Goal: Transaction & Acquisition: Purchase product/service

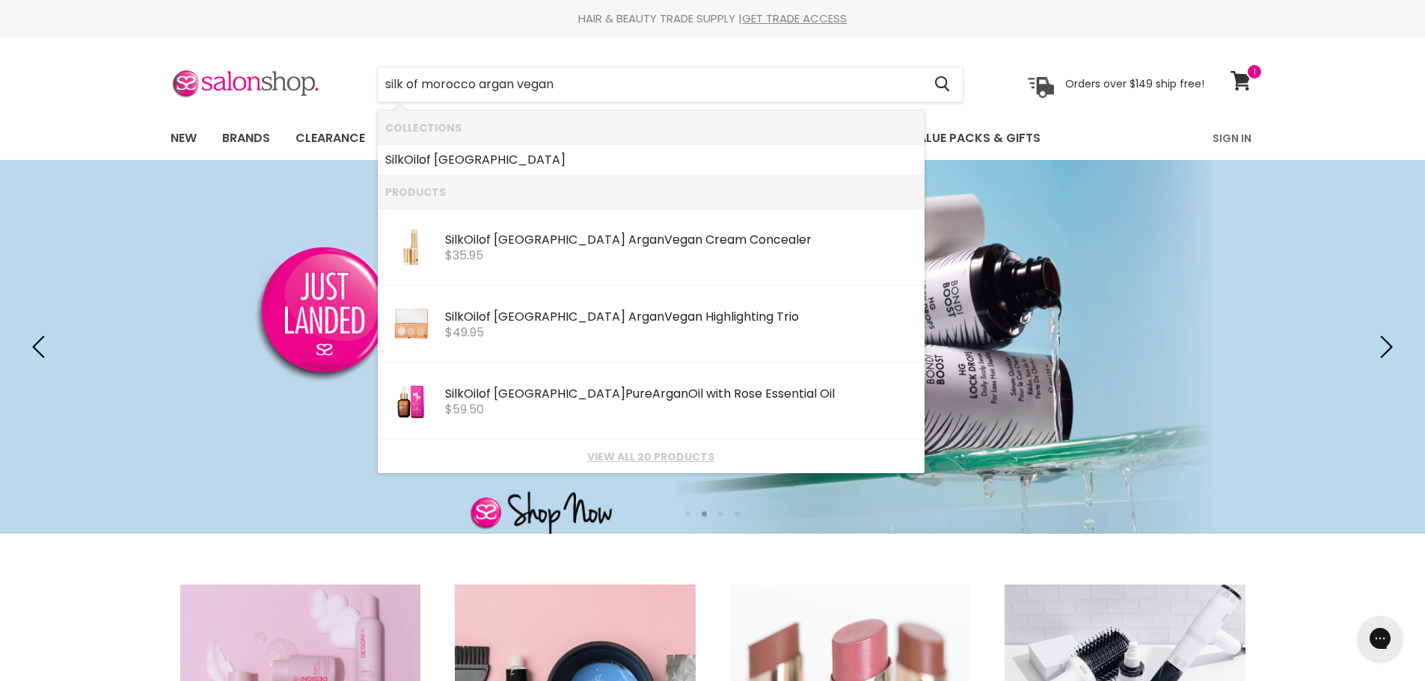
type input "silk of morocco argan vegan"
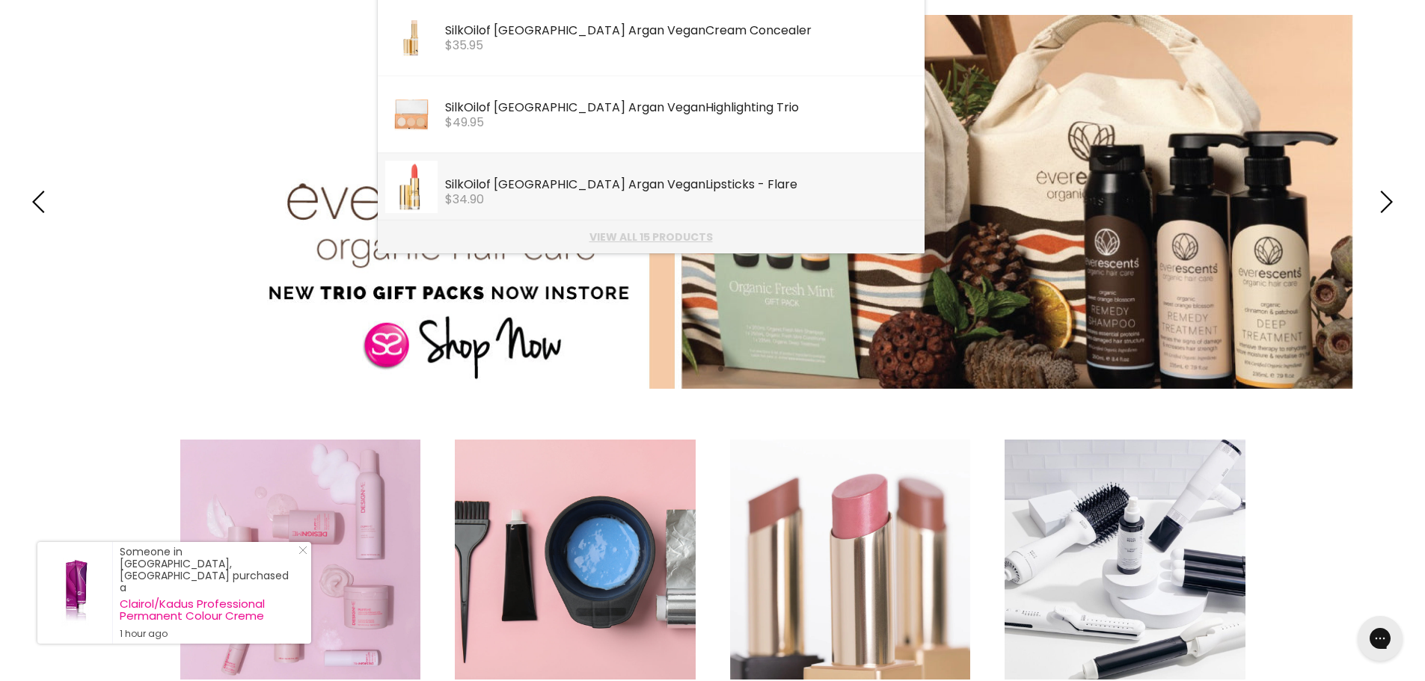
scroll to position [150, 0]
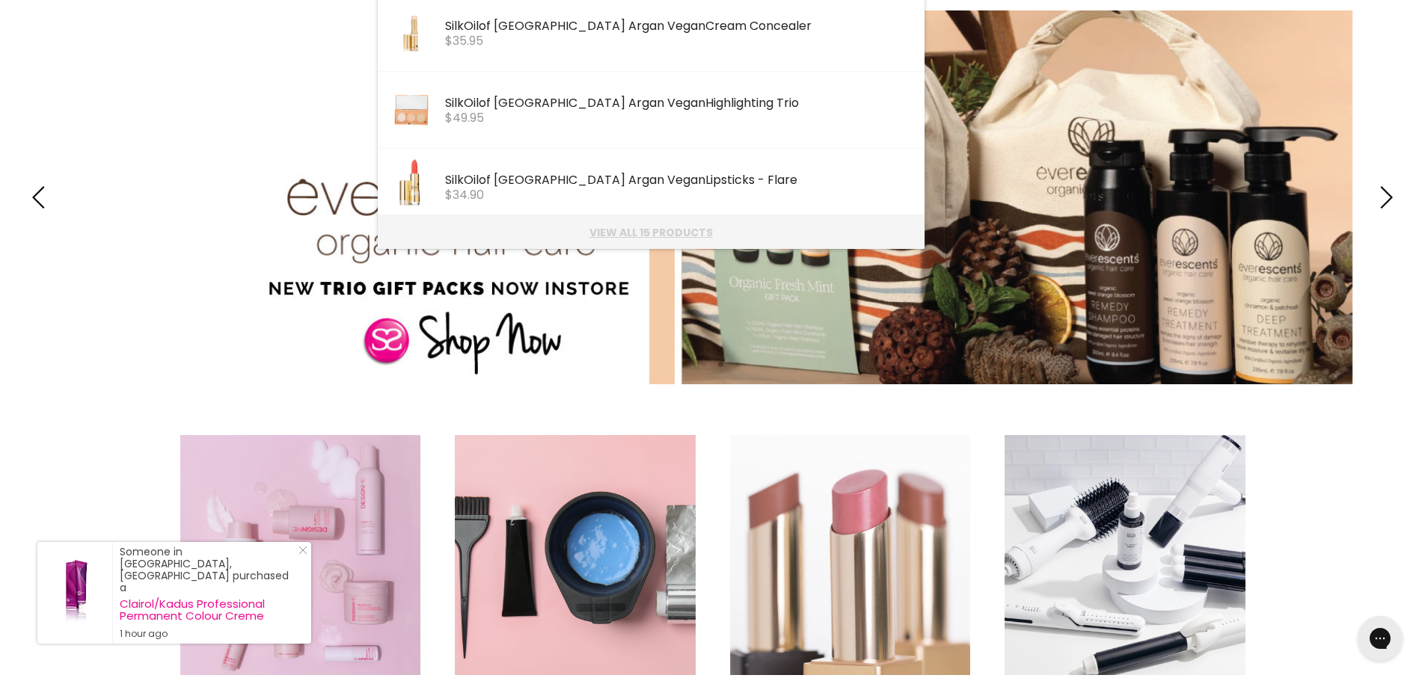
click at [618, 236] on link "View all 15 products" at bounding box center [651, 233] width 532 height 12
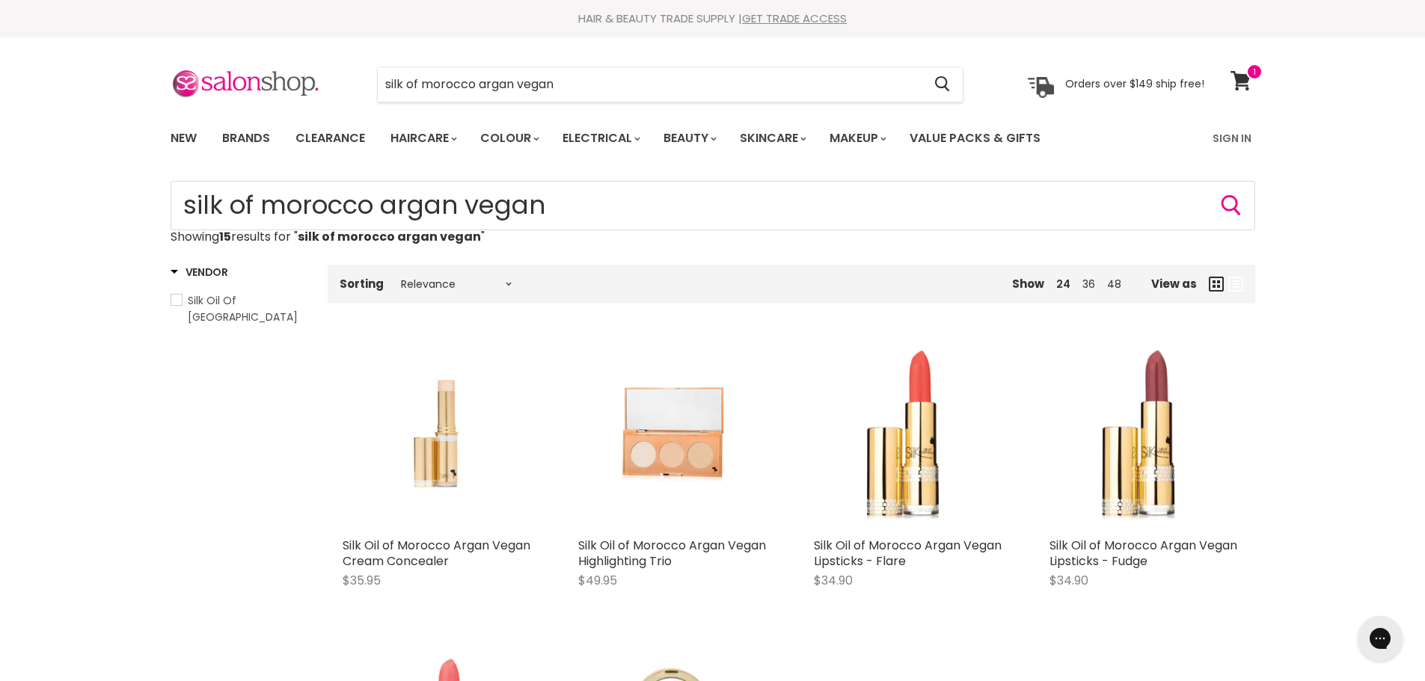
type input "silk of morocco argan vegan"
click at [873, 94] on input "silk of morocco argan vegan" at bounding box center [650, 84] width 545 height 34
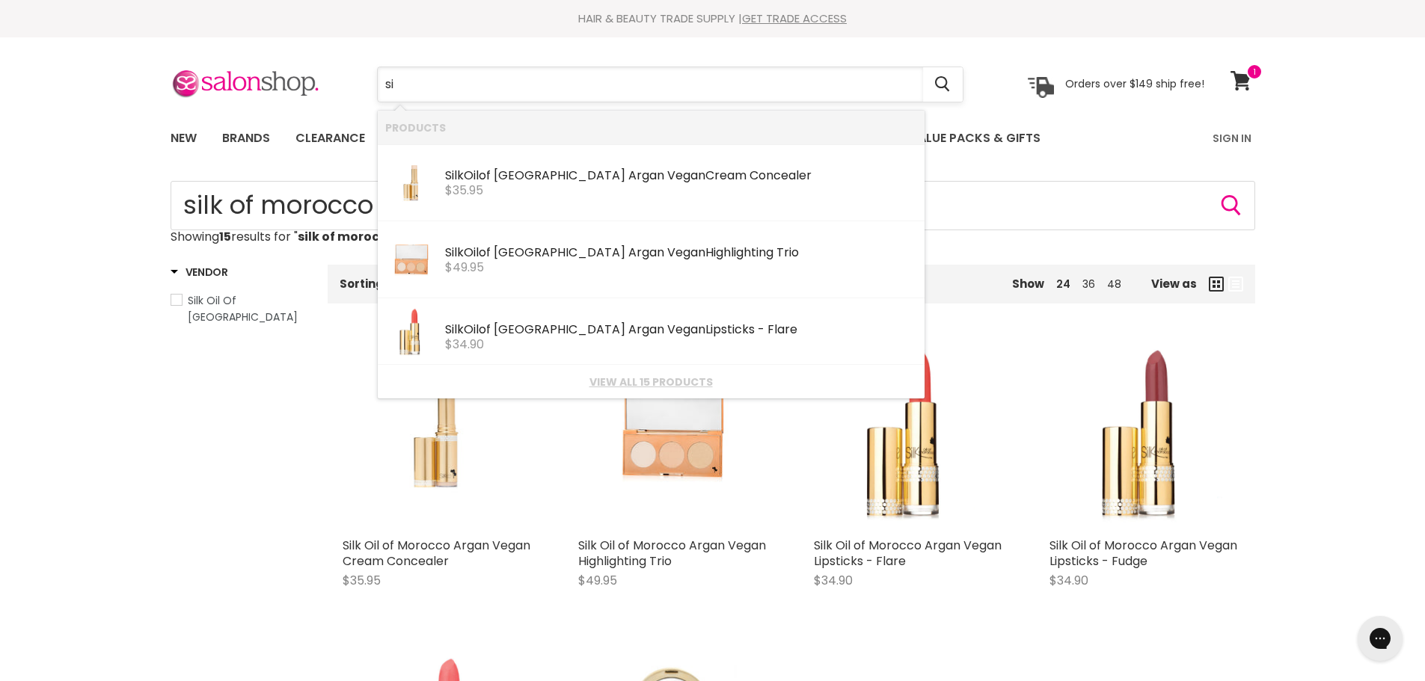
type input "s"
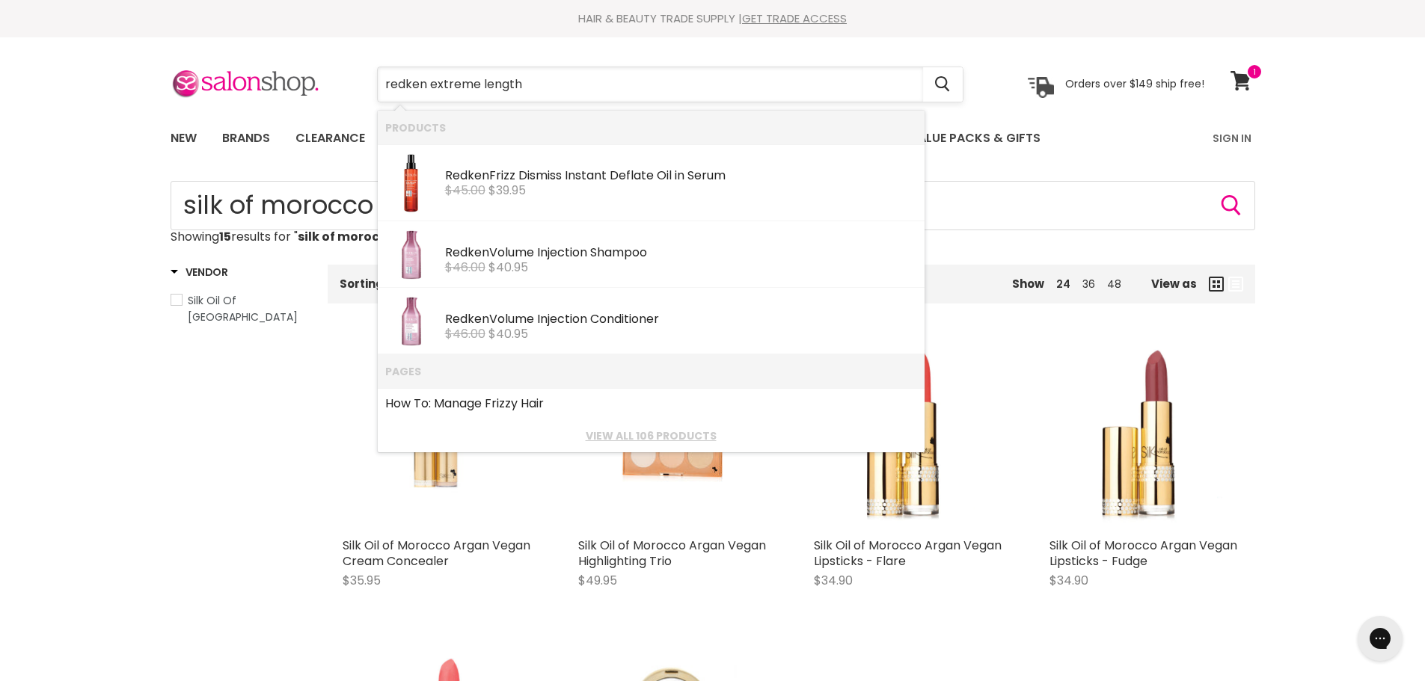
type input "redken extreme length"
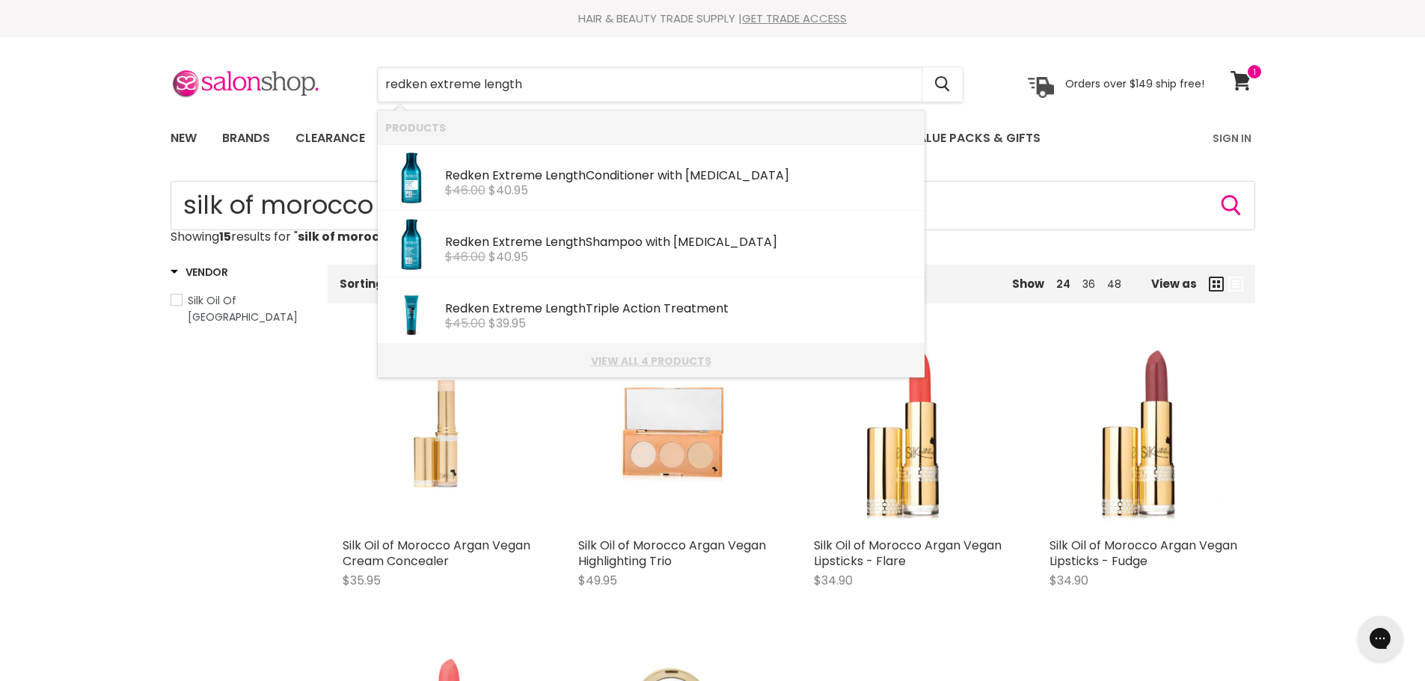
click at [680, 362] on link "View all 4 products" at bounding box center [651, 361] width 532 height 12
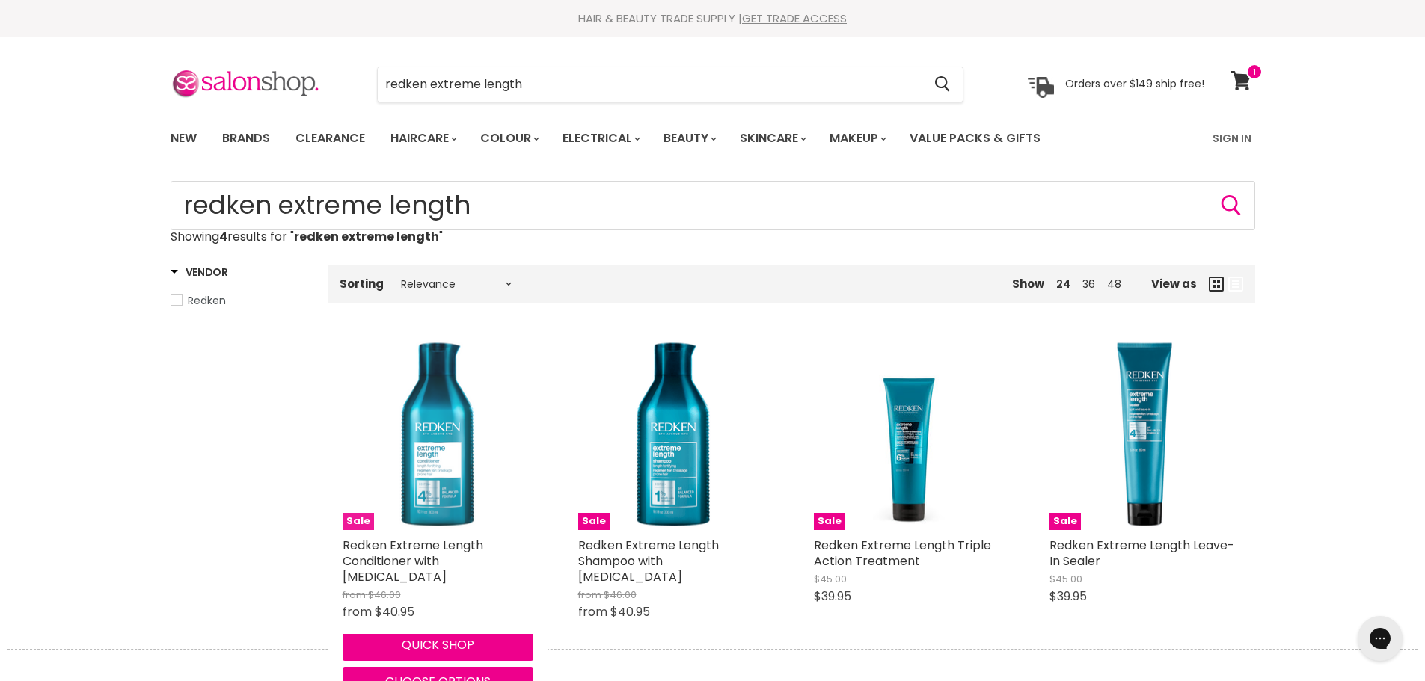
click at [462, 446] on img "Main content" at bounding box center [437, 434] width 191 height 191
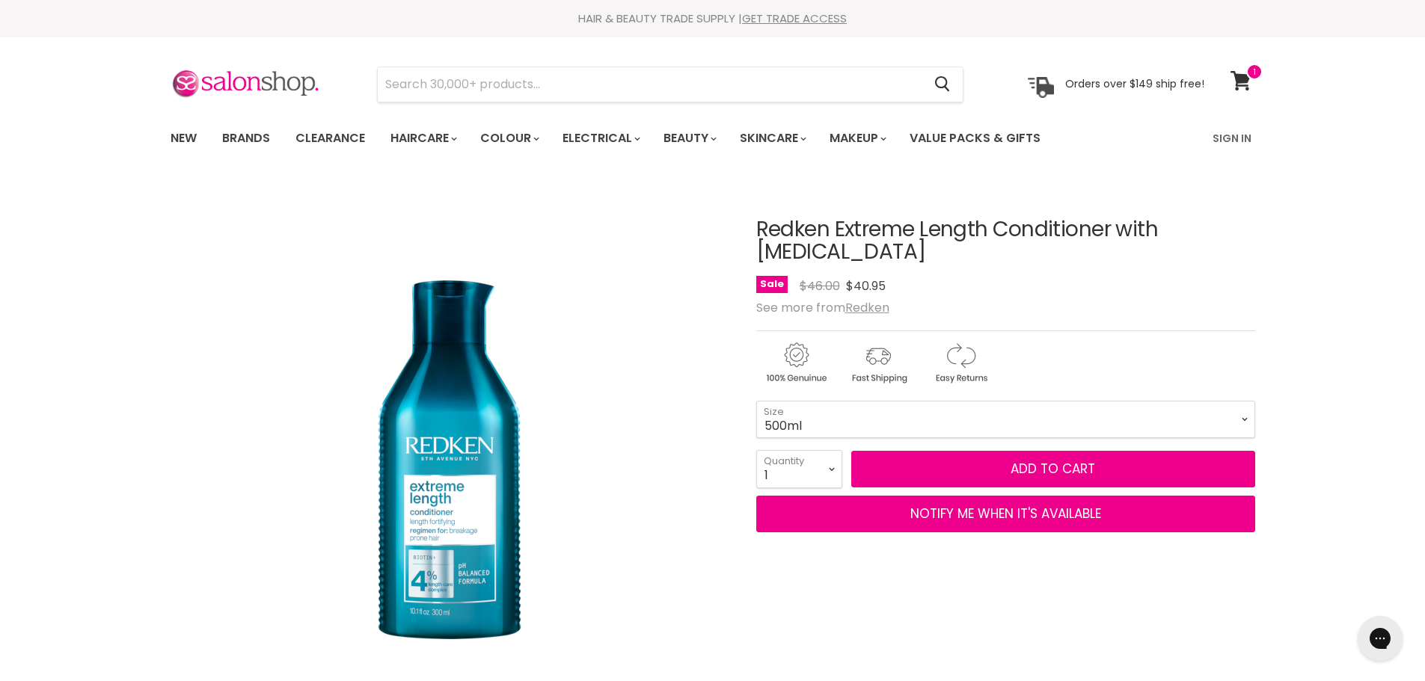
click at [756, 401] on select "300ml 500ml 1L" at bounding box center [1005, 419] width 499 height 37
select select "500ml"
click at [864, 401] on select "300ml 500ml 1L" at bounding box center [1005, 419] width 499 height 37
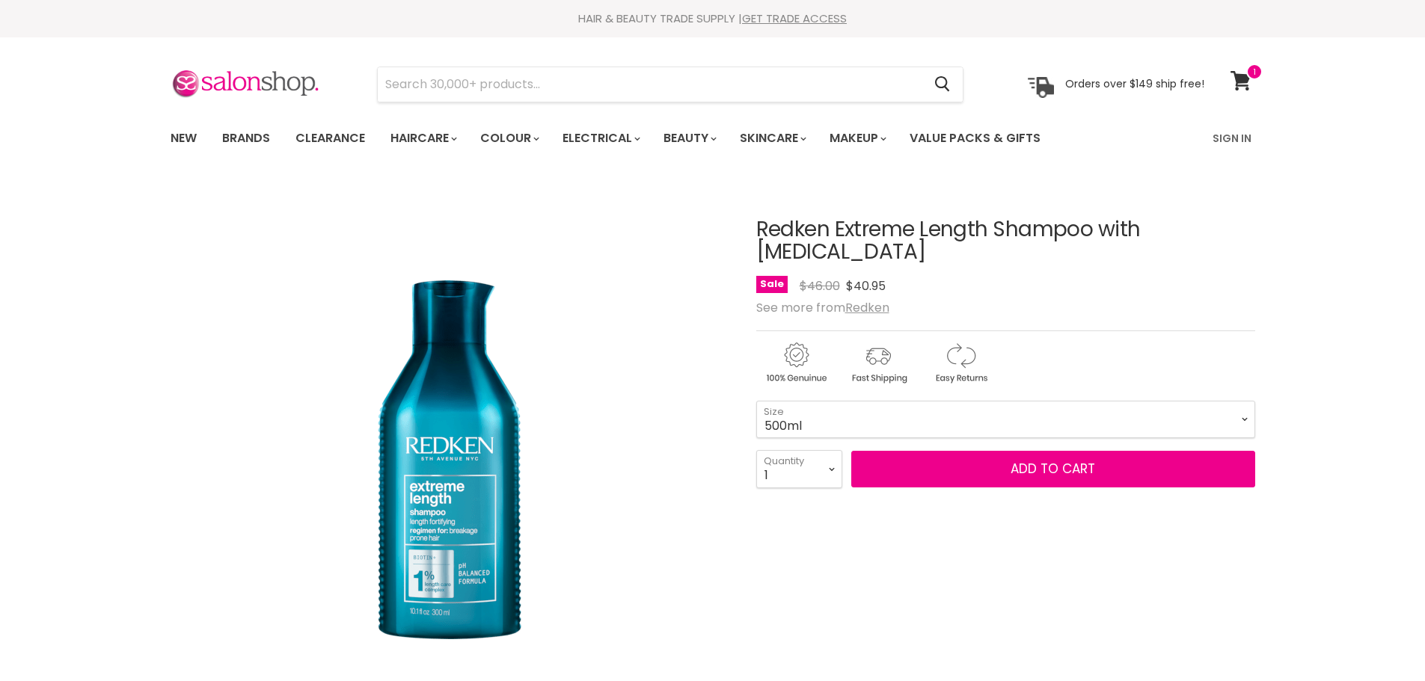
click at [756, 401] on select "300ml 500ml 1L" at bounding box center [1005, 419] width 499 height 37
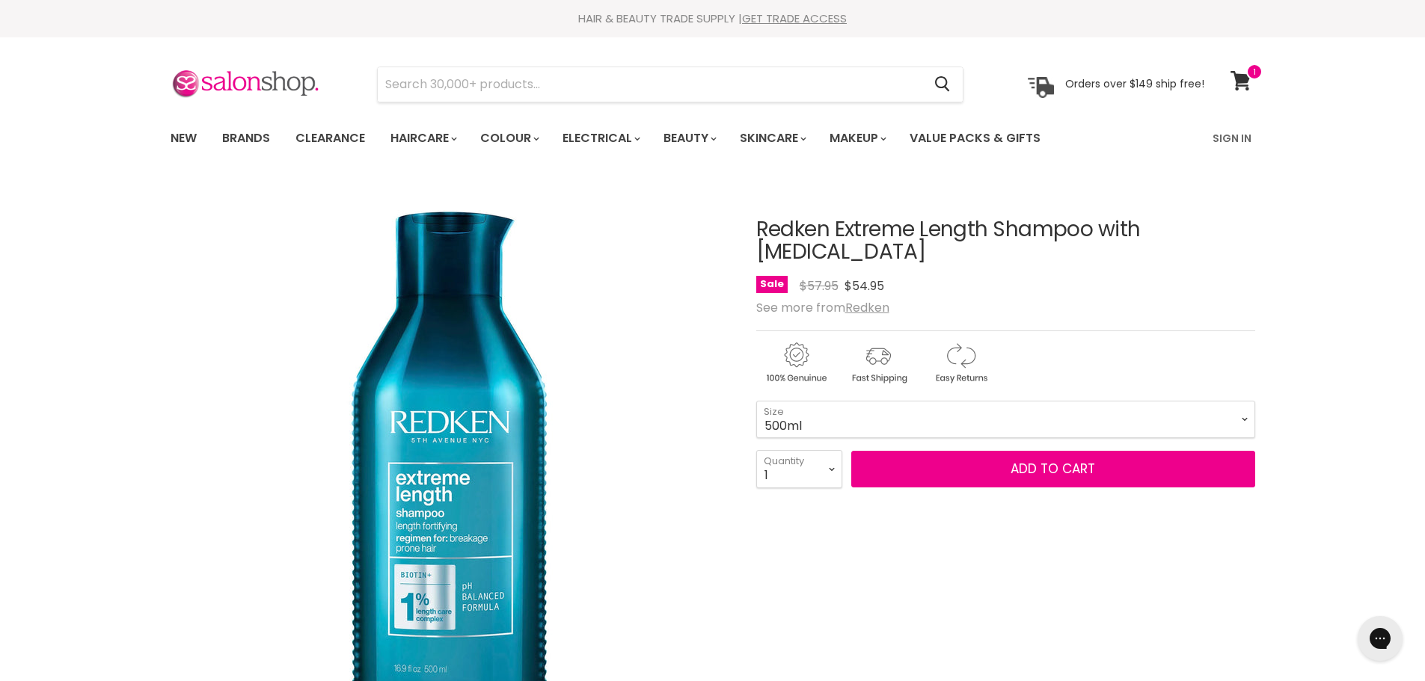
click at [825, 401] on select "300ml 500ml 1L" at bounding box center [1005, 419] width 499 height 37
click at [756, 401] on select "300ml 500ml 1L" at bounding box center [1005, 419] width 499 height 37
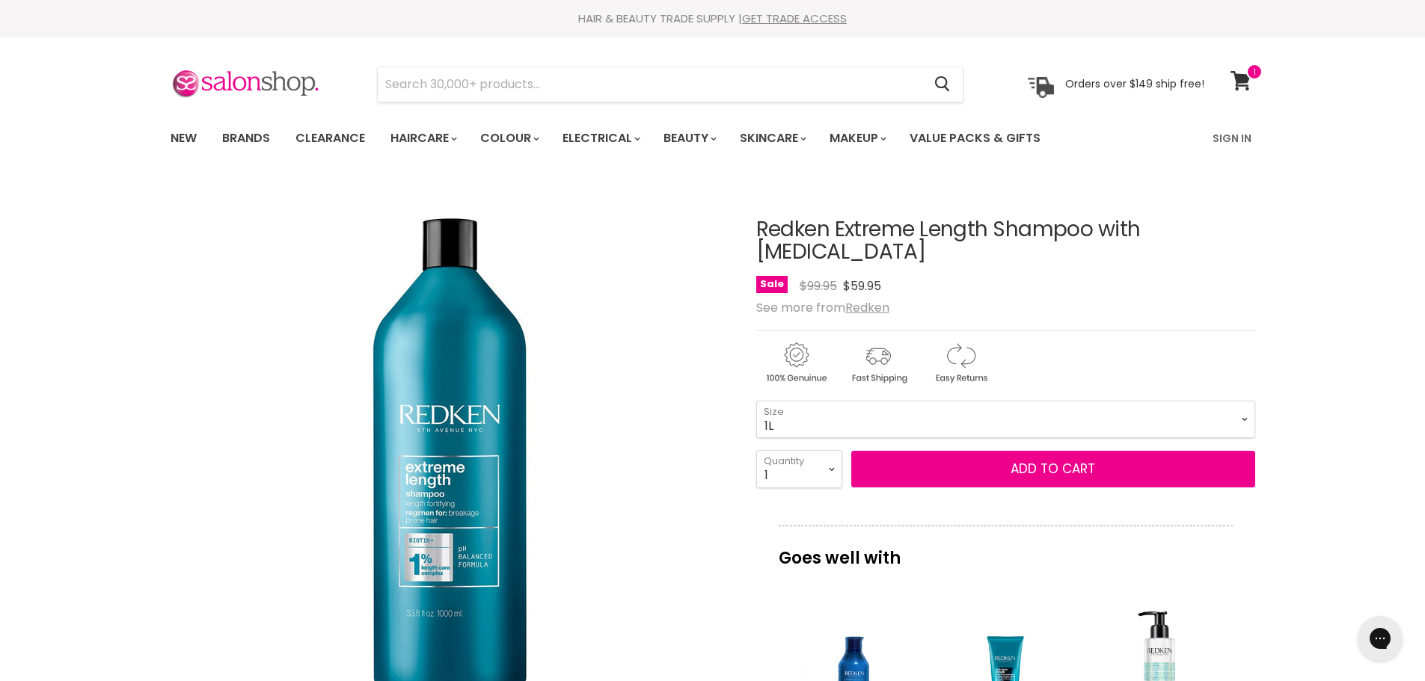
drag, startPoint x: 804, startPoint y: 394, endPoint x: 804, endPoint y: 407, distance: 12.7
click at [804, 401] on select "300ml 500ml 1L" at bounding box center [1005, 419] width 499 height 37
click at [756, 401] on select "300ml 500ml 1L" at bounding box center [1005, 419] width 499 height 37
select select "500ml"
